Goal: Task Accomplishment & Management: Manage account settings

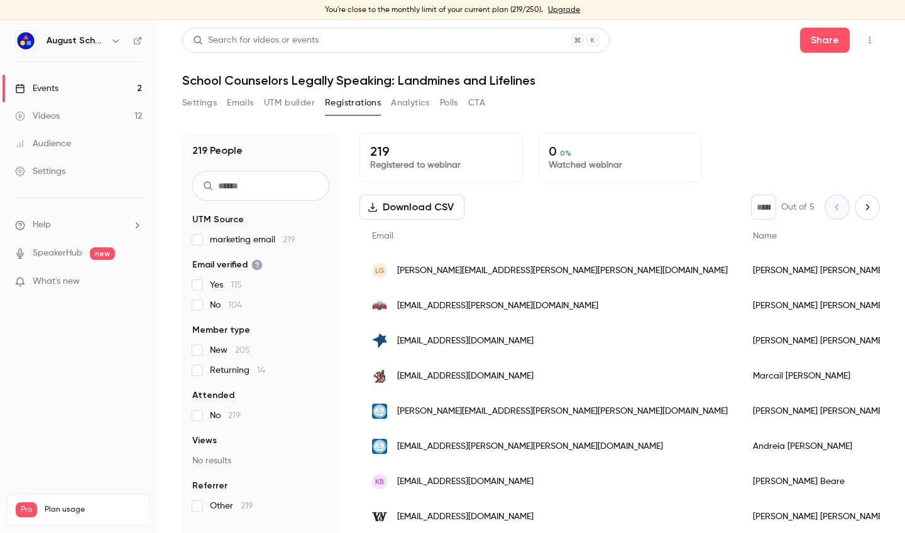
click at [551, 7] on link "Upgrade" at bounding box center [564, 10] width 32 height 10
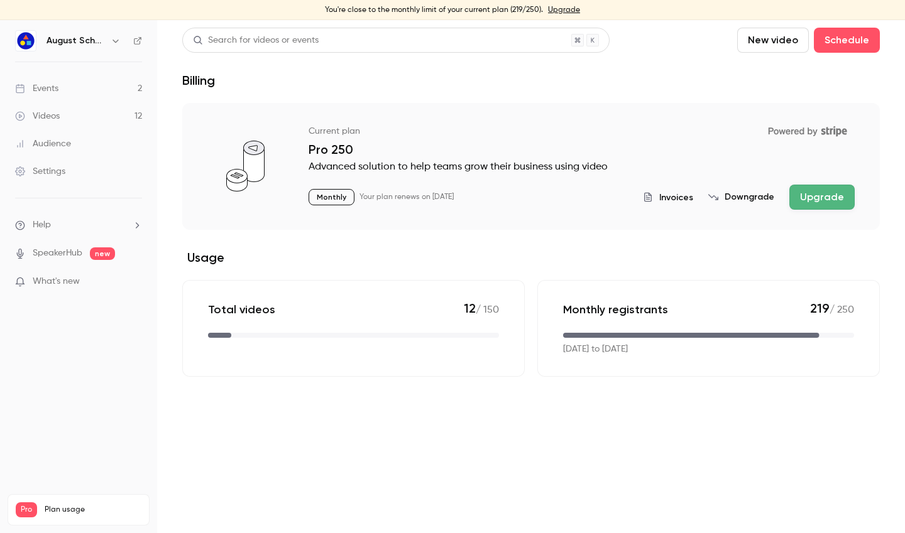
click at [800, 204] on button "Upgrade" at bounding box center [821, 197] width 65 height 25
click at [68, 91] on link "Events 2" at bounding box center [78, 89] width 157 height 28
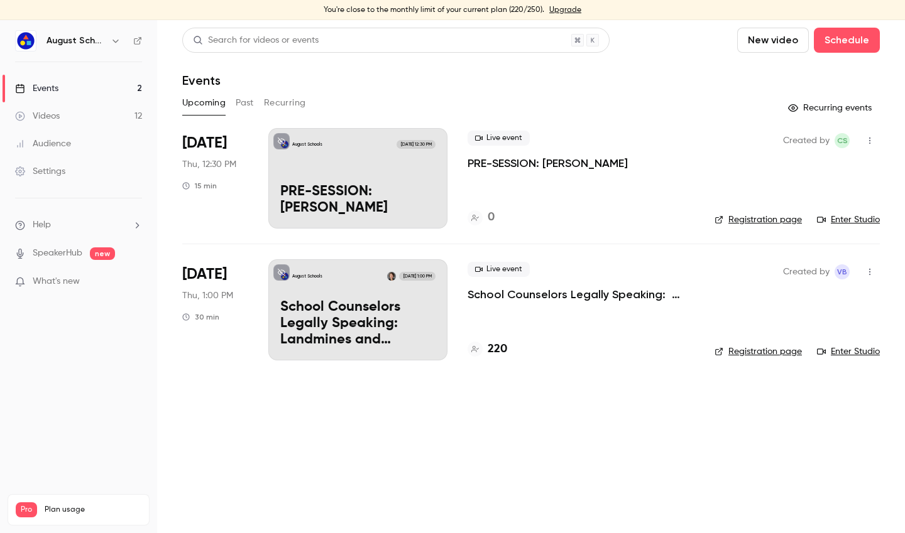
click at [480, 297] on p "School Counselors Legally Speaking: Landmines and Lifelines" at bounding box center [580, 294] width 227 height 15
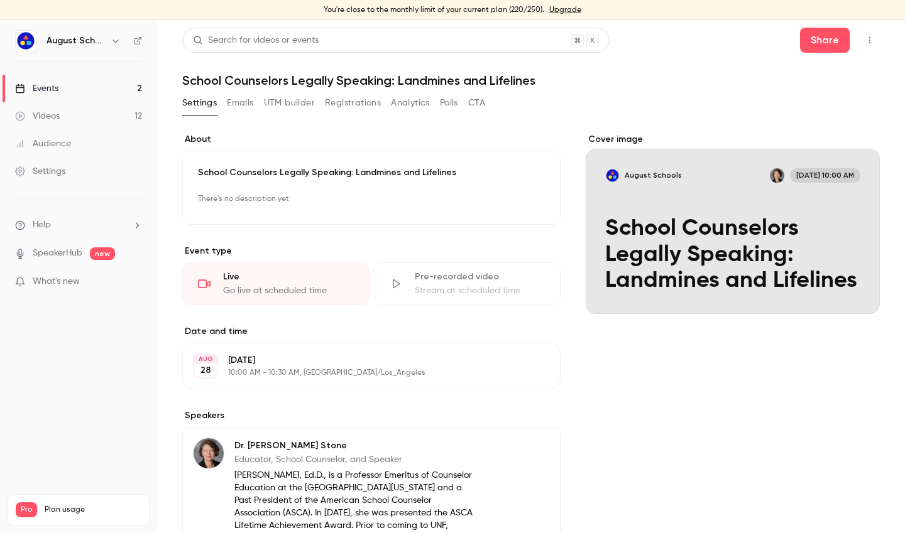
click at [337, 101] on button "Registrations" at bounding box center [353, 103] width 56 height 20
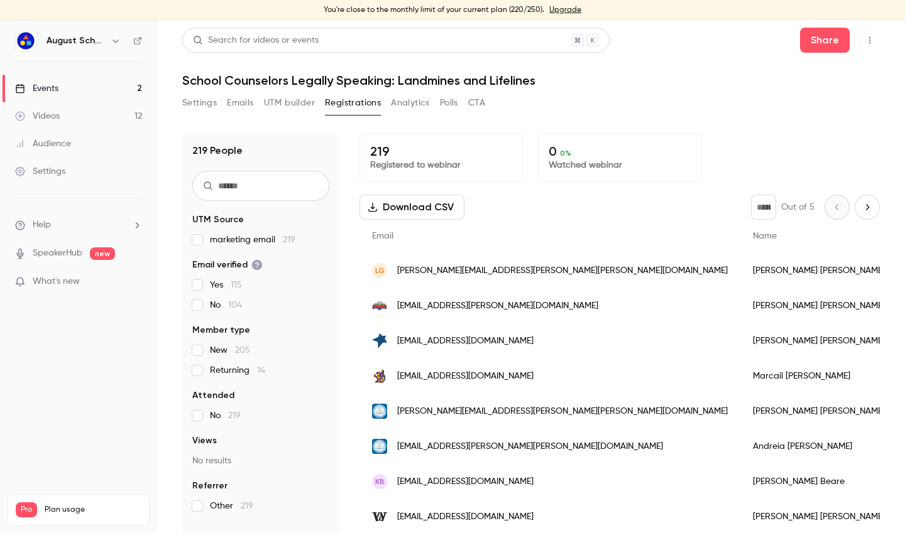
scroll to position [15, 0]
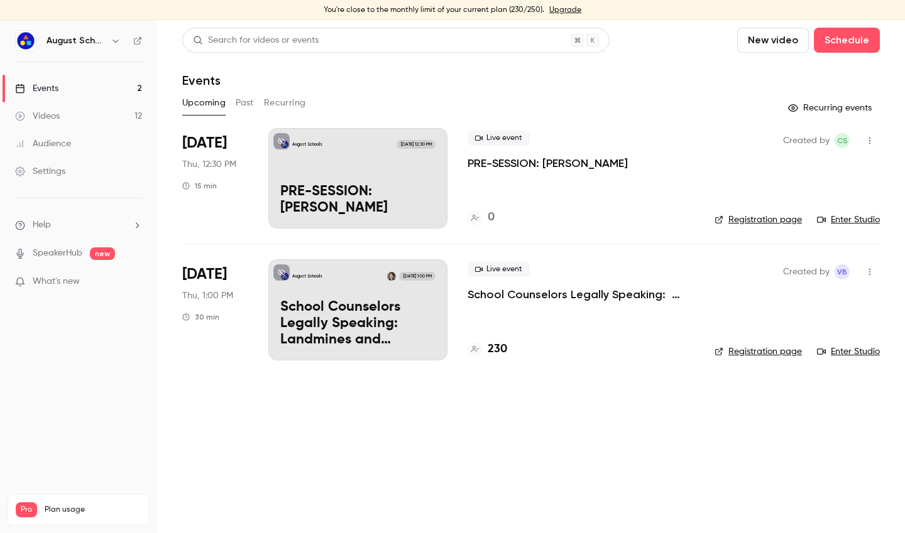
click at [562, 10] on link "Upgrade" at bounding box center [565, 10] width 32 height 10
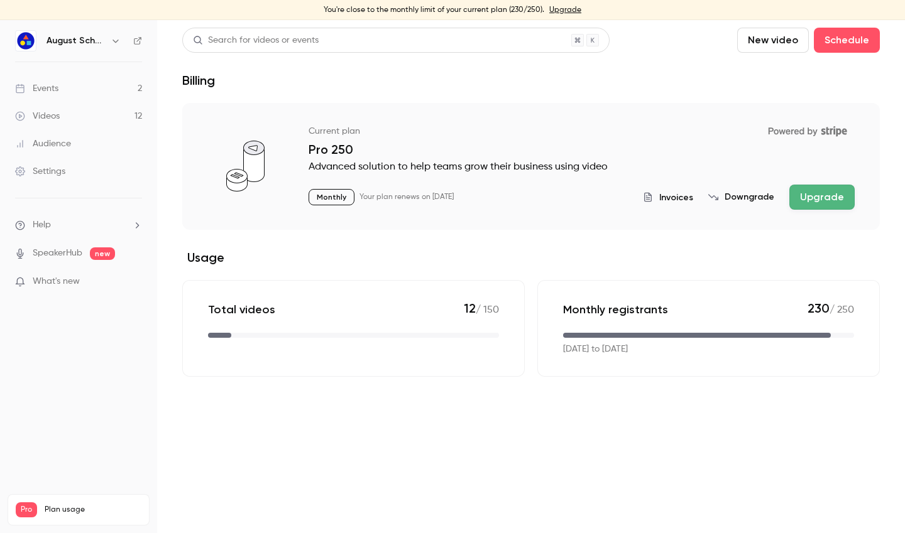
click at [806, 198] on button "Upgrade" at bounding box center [821, 197] width 65 height 25
click at [815, 200] on button "Upgrade" at bounding box center [821, 197] width 65 height 25
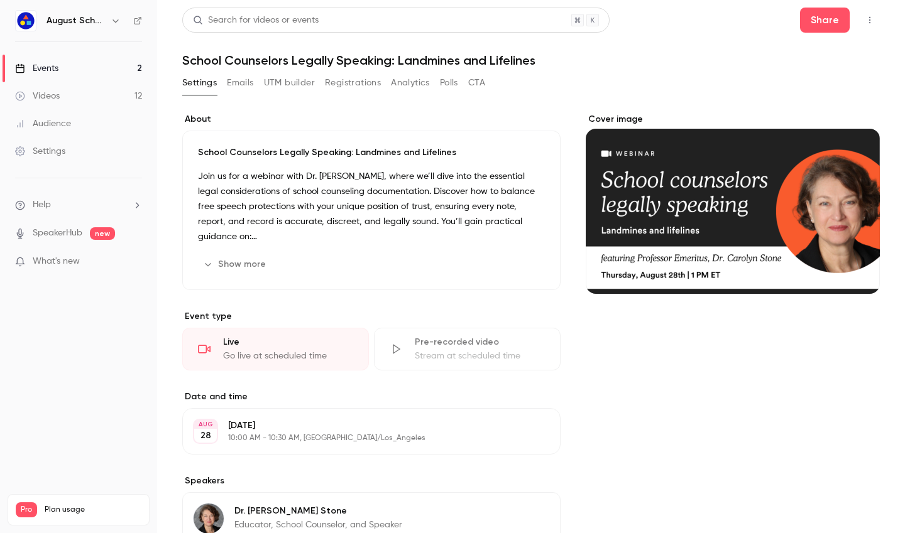
click at [65, 65] on link "Events 2" at bounding box center [78, 69] width 157 height 28
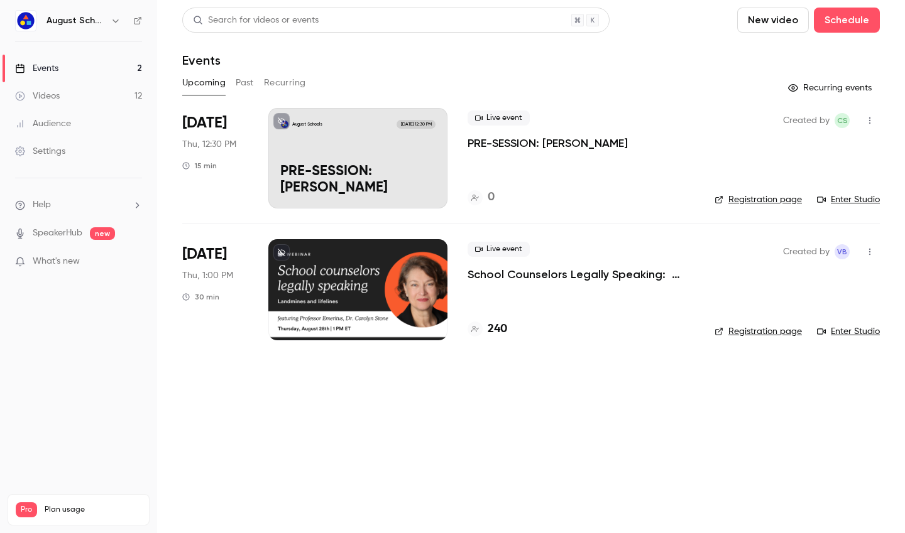
click at [491, 279] on p "School Counselors Legally Speaking: Landmines and Lifelines" at bounding box center [580, 274] width 227 height 15
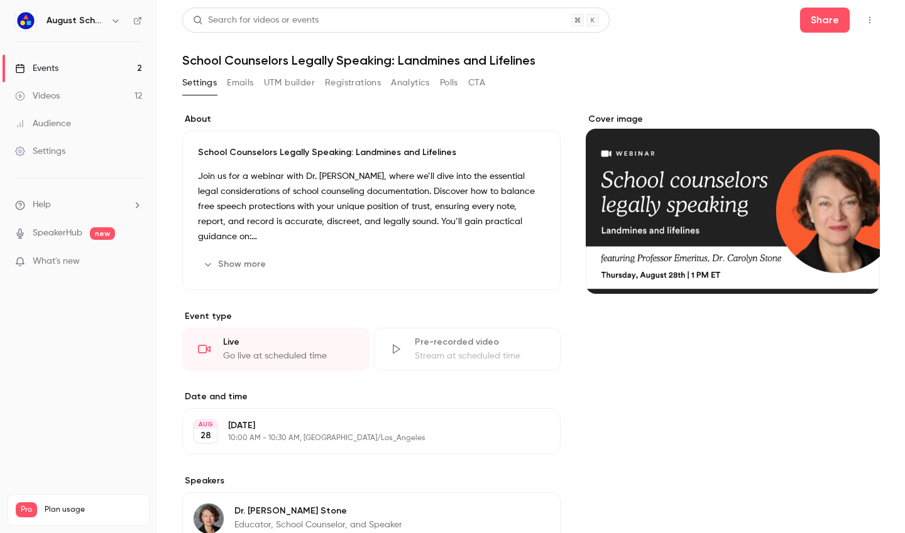
click at [370, 84] on button "Registrations" at bounding box center [353, 83] width 56 height 20
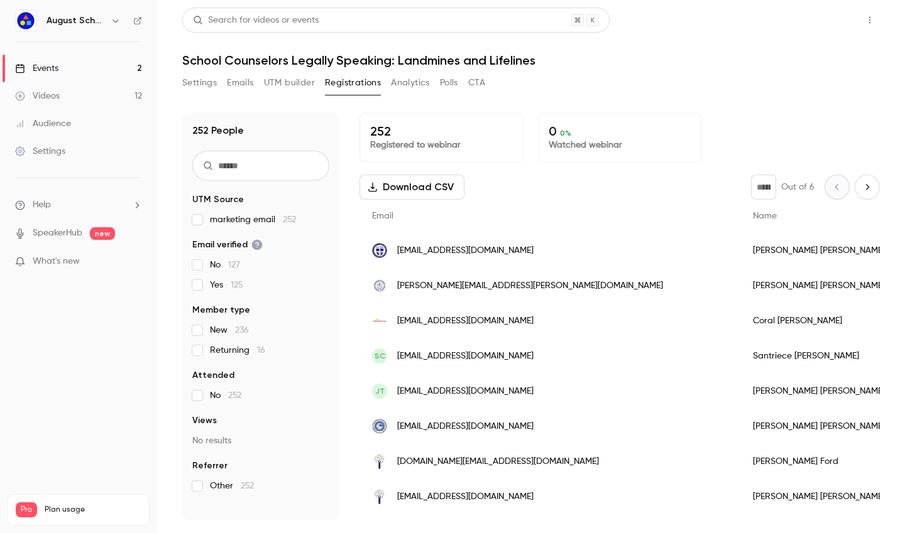
click at [834, 23] on button "Share" at bounding box center [825, 20] width 50 height 25
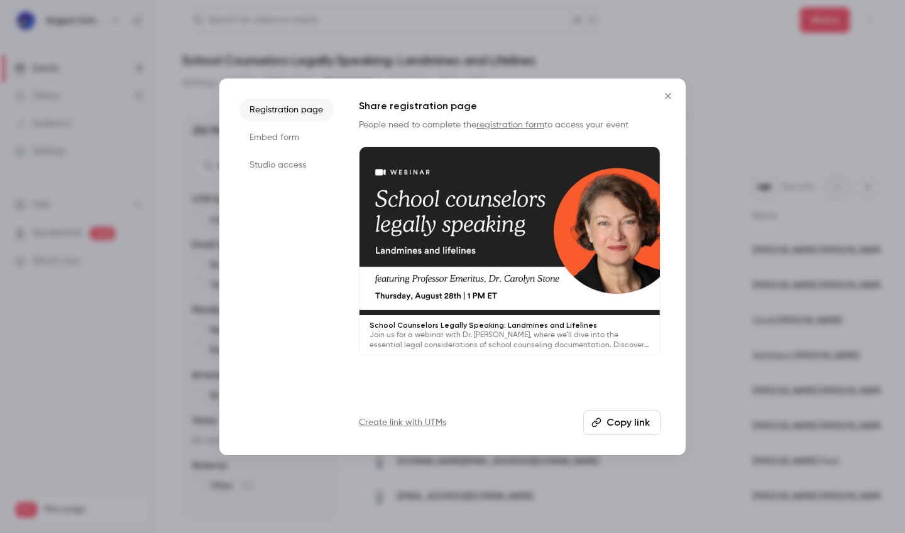
click at [671, 99] on icon "Close" at bounding box center [667, 96] width 15 height 10
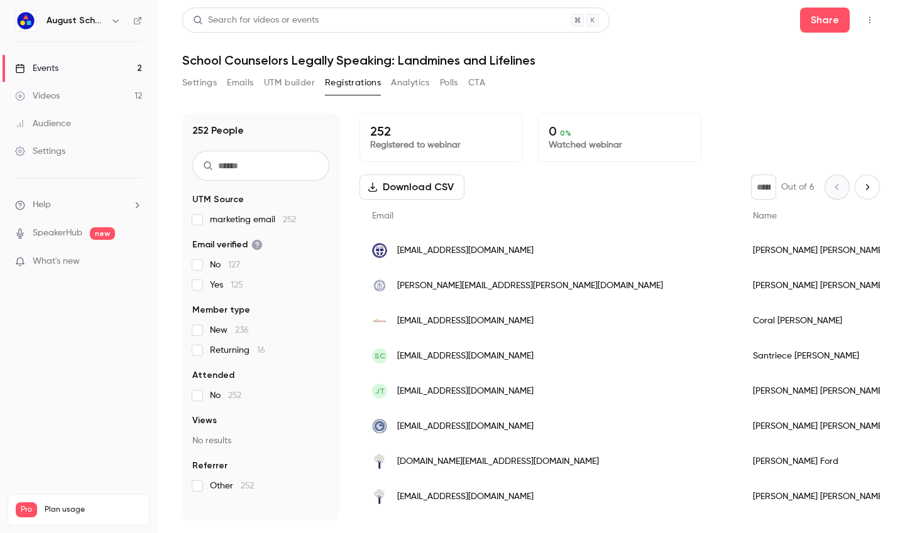
click at [253, 82] on button "Emails" at bounding box center [240, 83] width 26 height 20
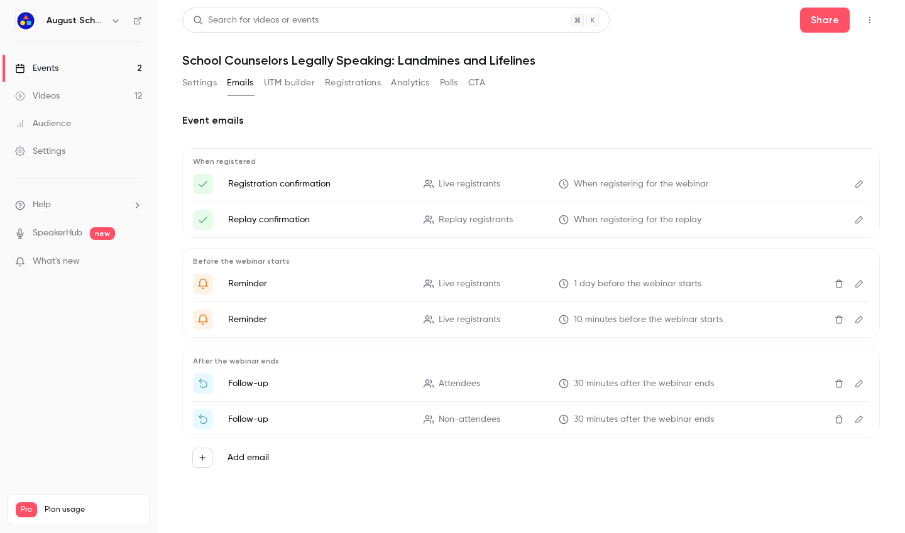
click at [294, 84] on button "UTM builder" at bounding box center [289, 83] width 51 height 20
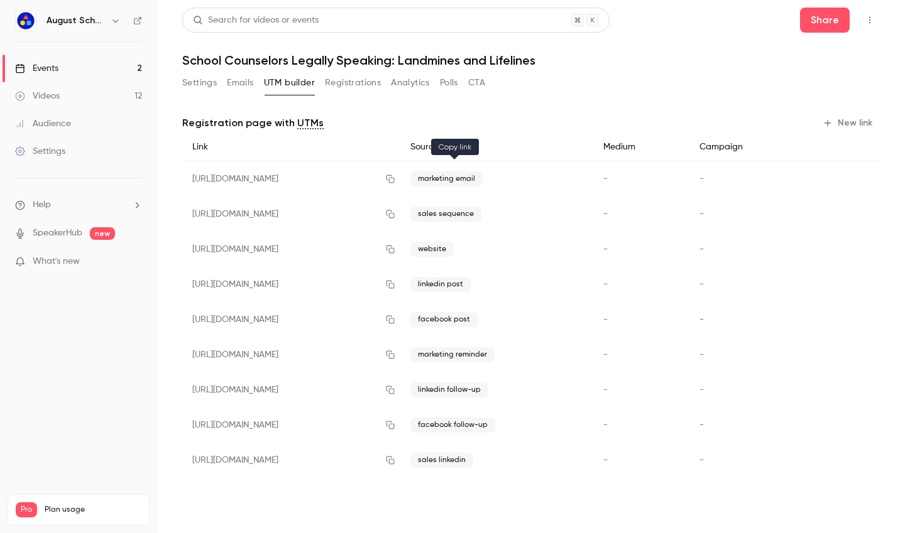
click at [395, 180] on icon "button" at bounding box center [390, 179] width 10 height 9
click at [337, 87] on button "Registrations" at bounding box center [353, 83] width 56 height 20
